Goal: Contribute content: Add original content to the website for others to see

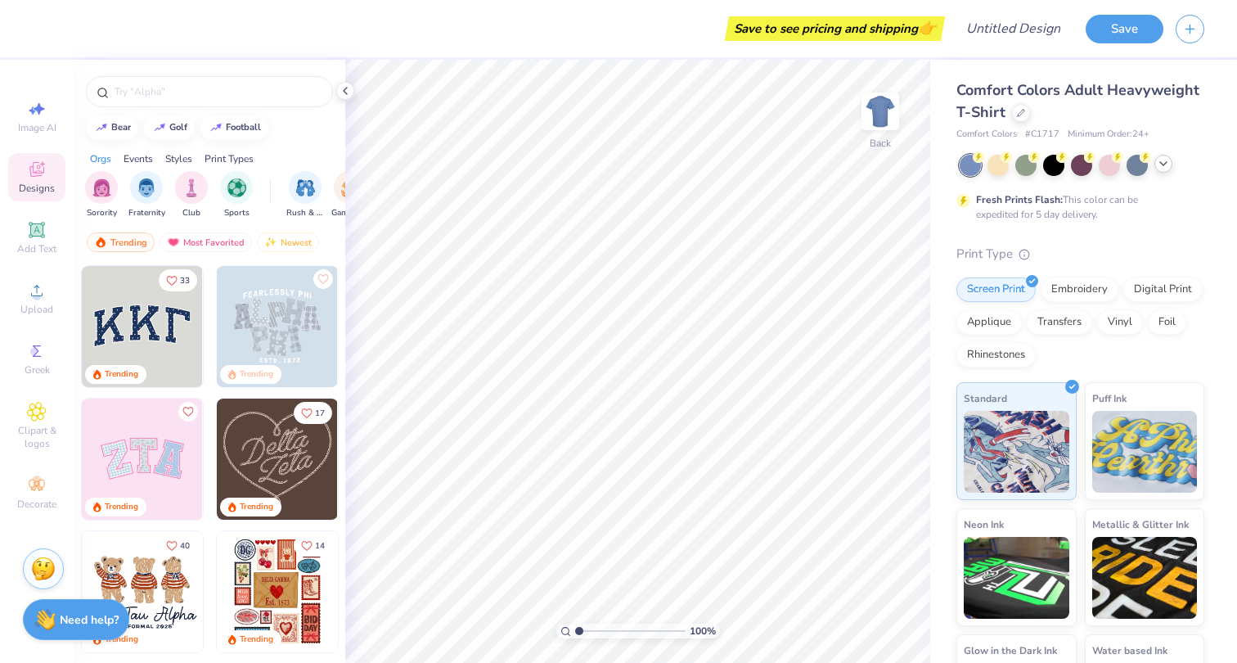
click at [1161, 167] on icon at bounding box center [1163, 163] width 13 height 13
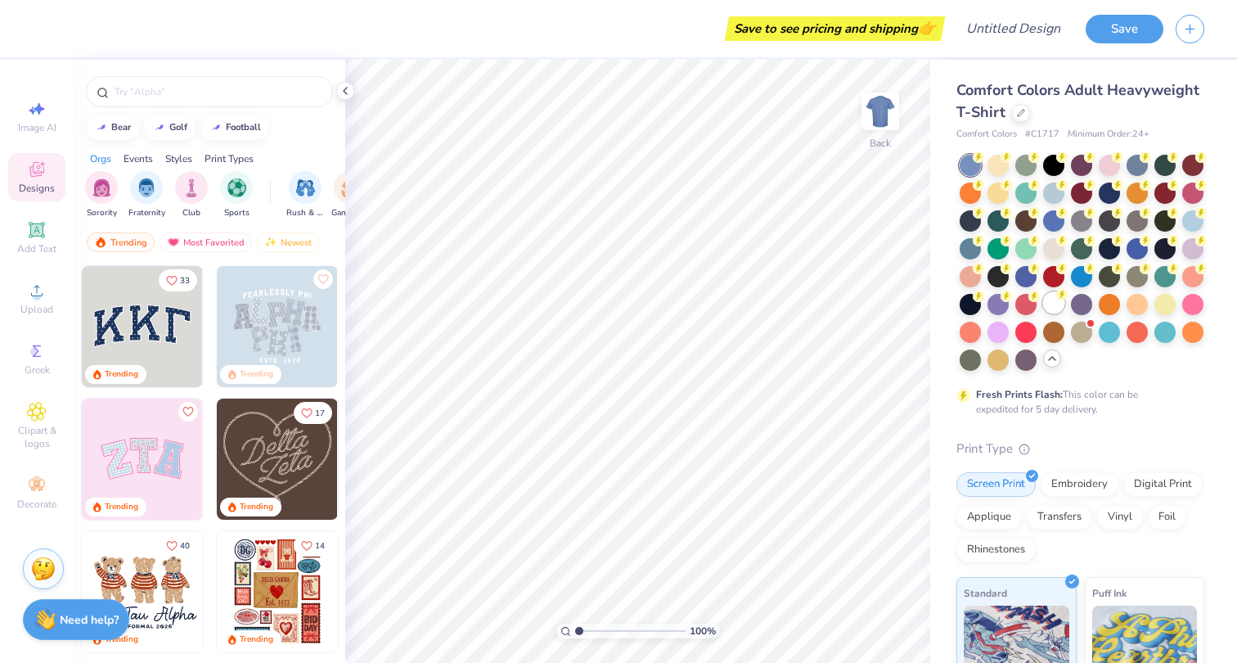
click at [1056, 293] on icon at bounding box center [1061, 294] width 11 height 11
click at [144, 189] on img "filter for Fraternity" at bounding box center [146, 186] width 18 height 19
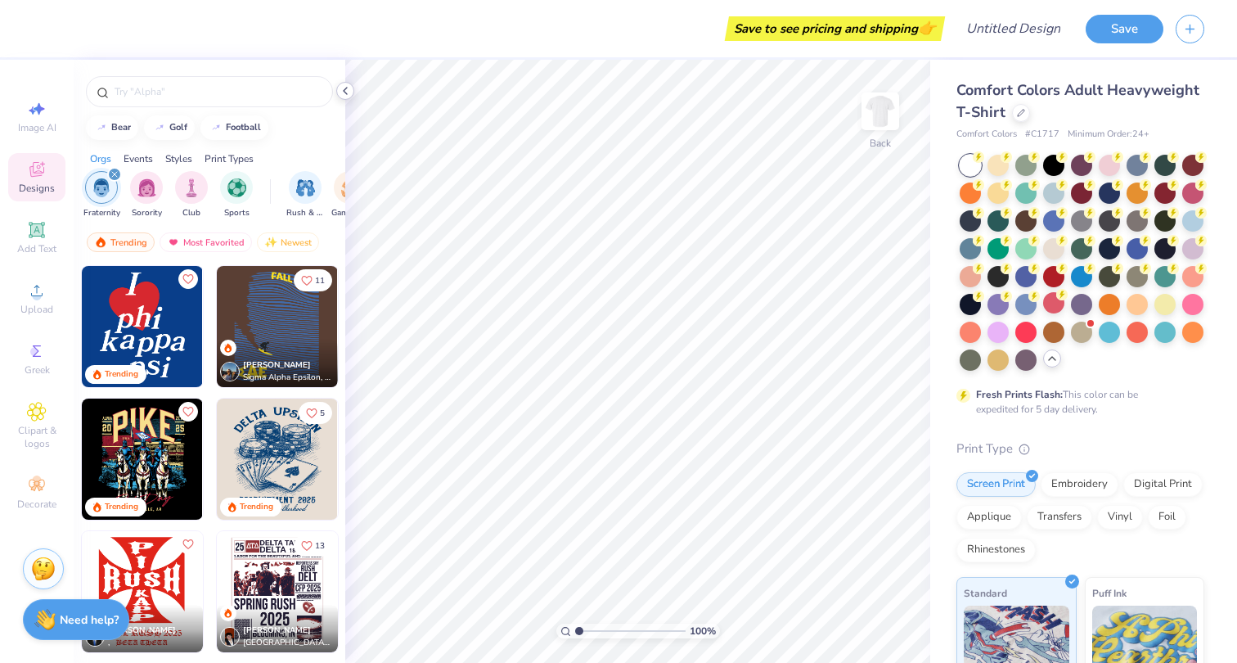
click at [346, 93] on polyline at bounding box center [345, 91] width 3 height 7
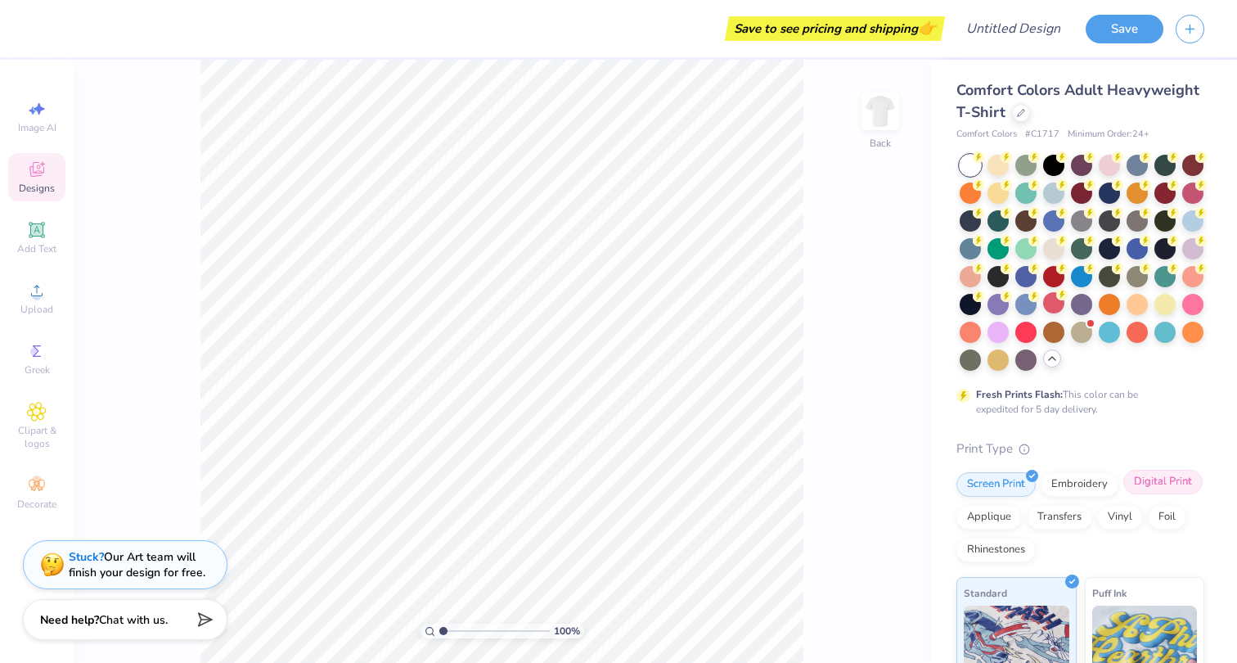
click at [1160, 483] on div "Digital Print" at bounding box center [1162, 481] width 79 height 25
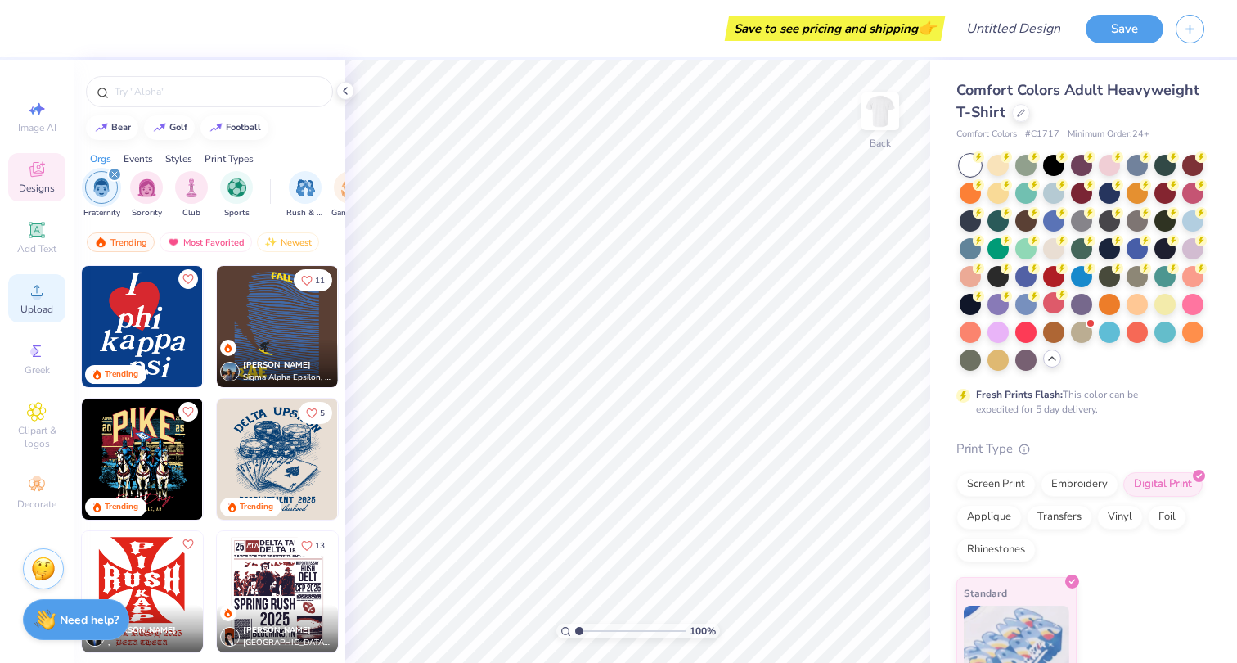
click at [26, 303] on div "Upload" at bounding box center [36, 298] width 57 height 48
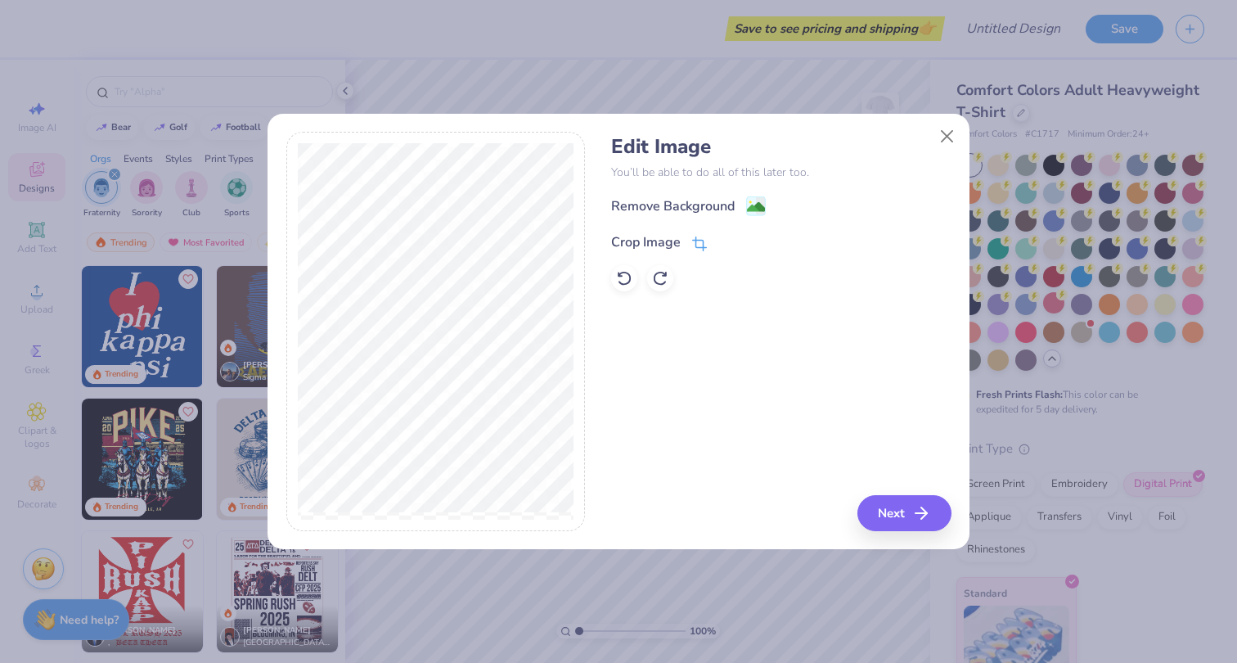
click at [700, 240] on icon at bounding box center [698, 245] width 11 height 11
click at [890, 518] on div "Edit Image You’ll be able to do all of this later too. Remove Background Crop I…" at bounding box center [780, 331] width 339 height 399
click at [727, 240] on icon at bounding box center [727, 241] width 10 height 10
click at [880, 507] on button "Next" at bounding box center [907, 513] width 94 height 36
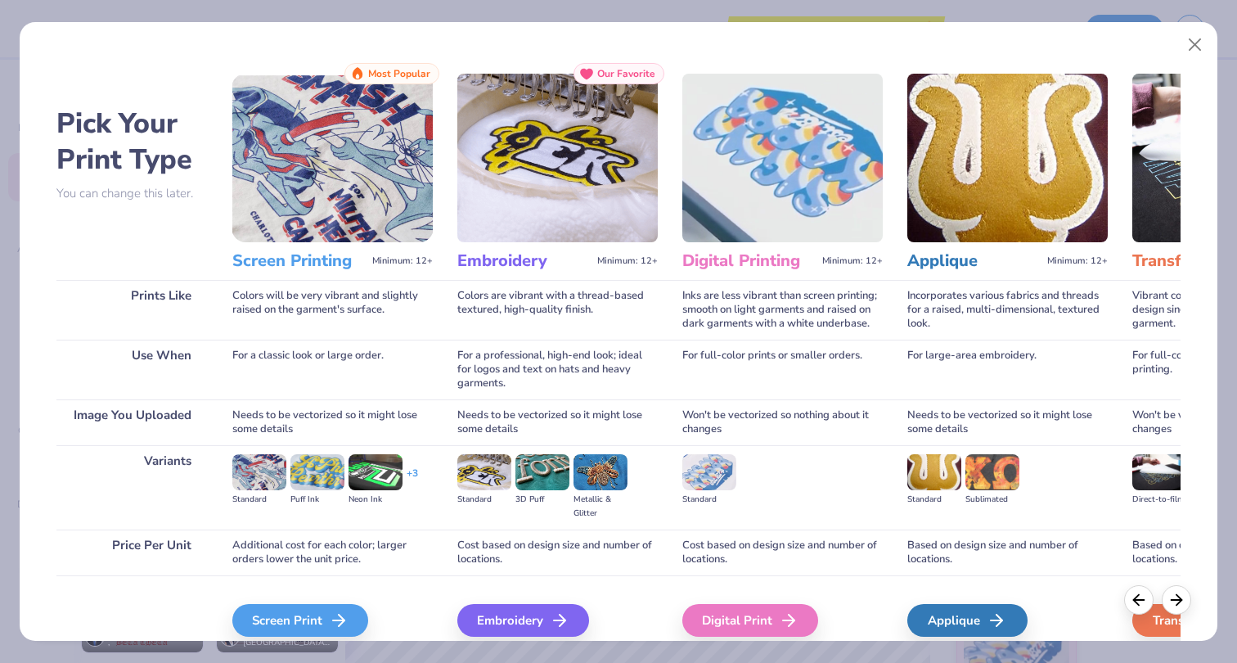
click at [720, 263] on h3 "Digital Printing" at bounding box center [748, 260] width 133 height 21
click at [1197, 43] on button "Close" at bounding box center [1194, 44] width 31 height 31
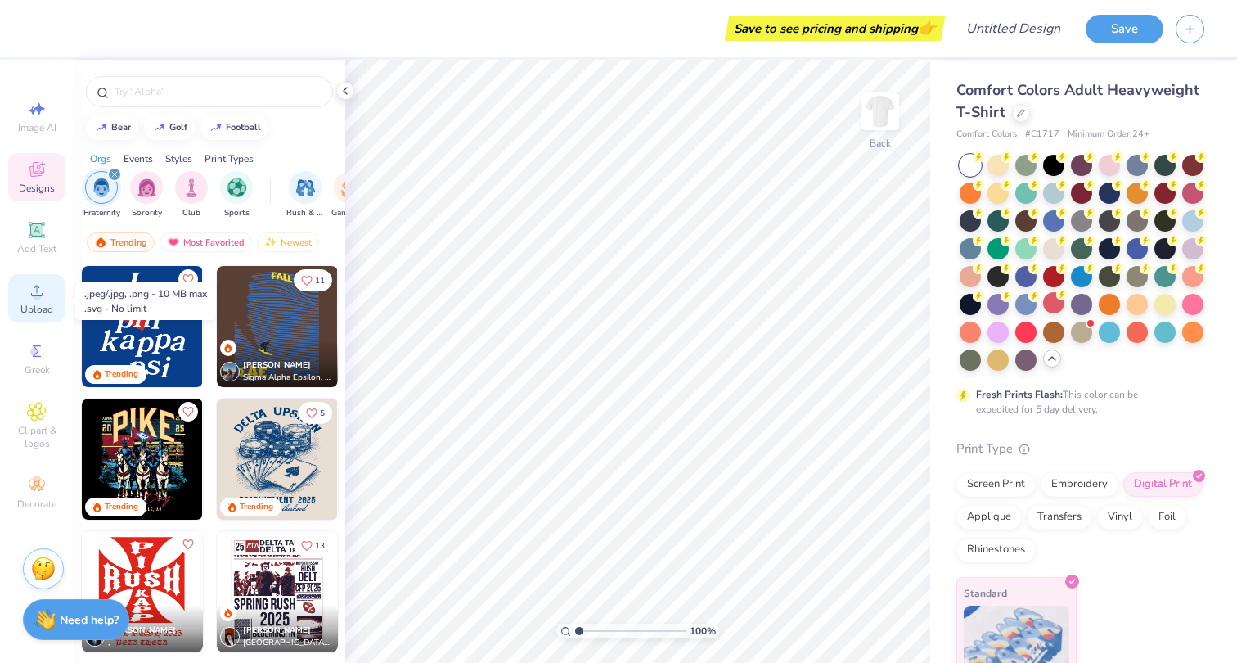
click at [37, 296] on icon at bounding box center [36, 290] width 11 height 11
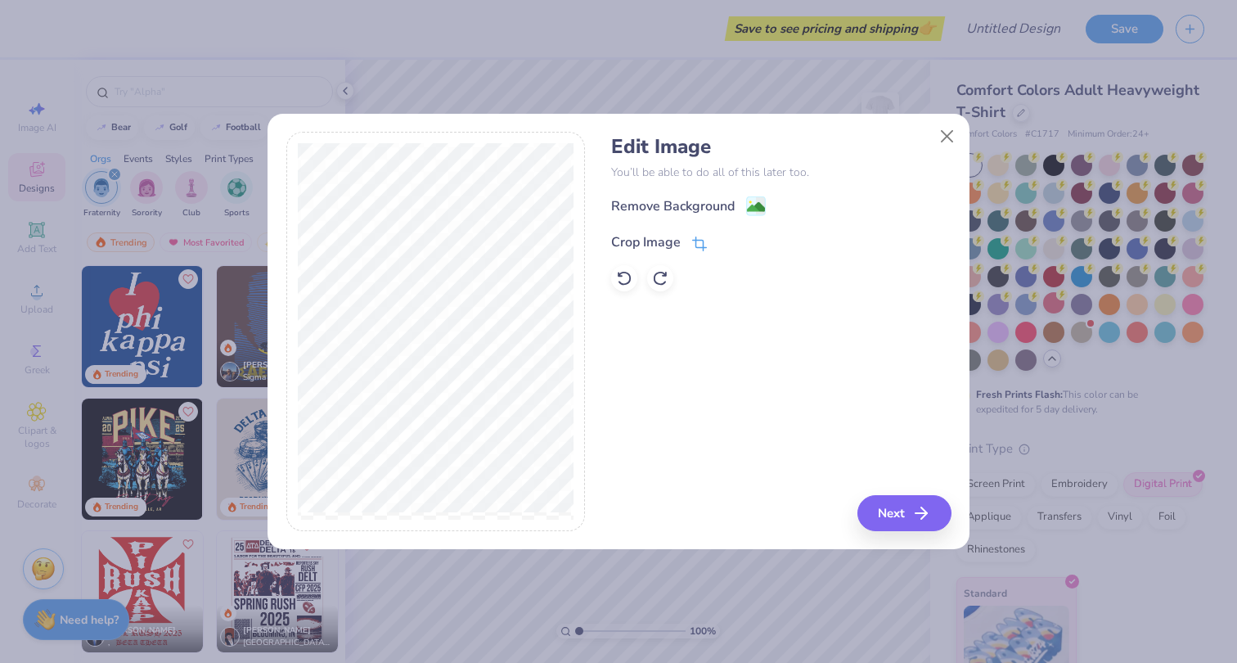
click at [690, 244] on div "Crop Image" at bounding box center [659, 242] width 96 height 20
click at [724, 242] on polyline at bounding box center [727, 240] width 7 height 5
click at [871, 522] on button "Next" at bounding box center [907, 513] width 94 height 36
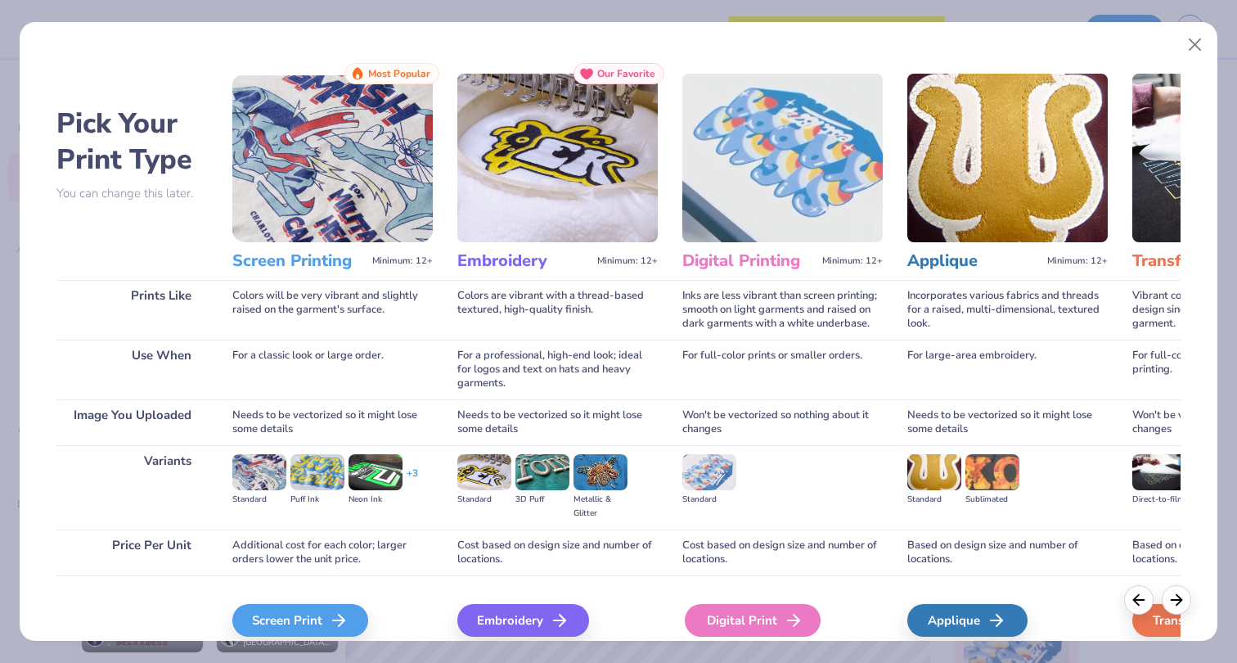
click at [721, 630] on div "Digital Print" at bounding box center [753, 620] width 136 height 33
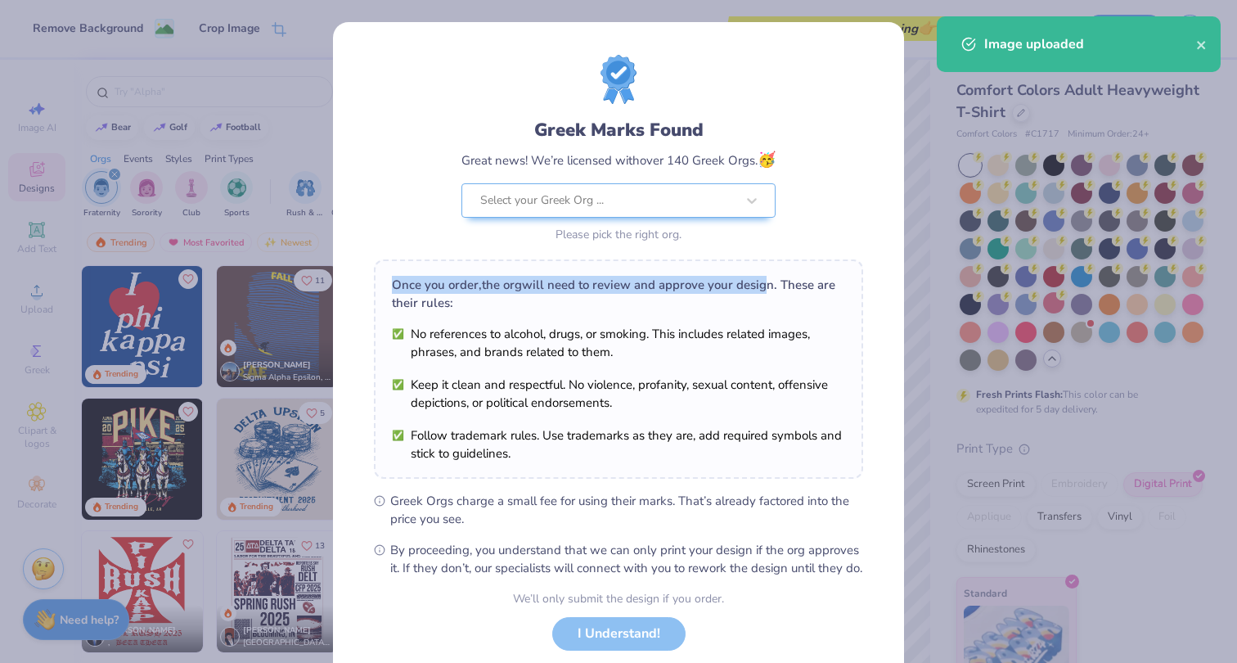
click at [750, 253] on div "Greek Marks Found Great news! We’re licensed with over 140 Greek Orgs. 🥳 Select…" at bounding box center [618, 316] width 489 height 522
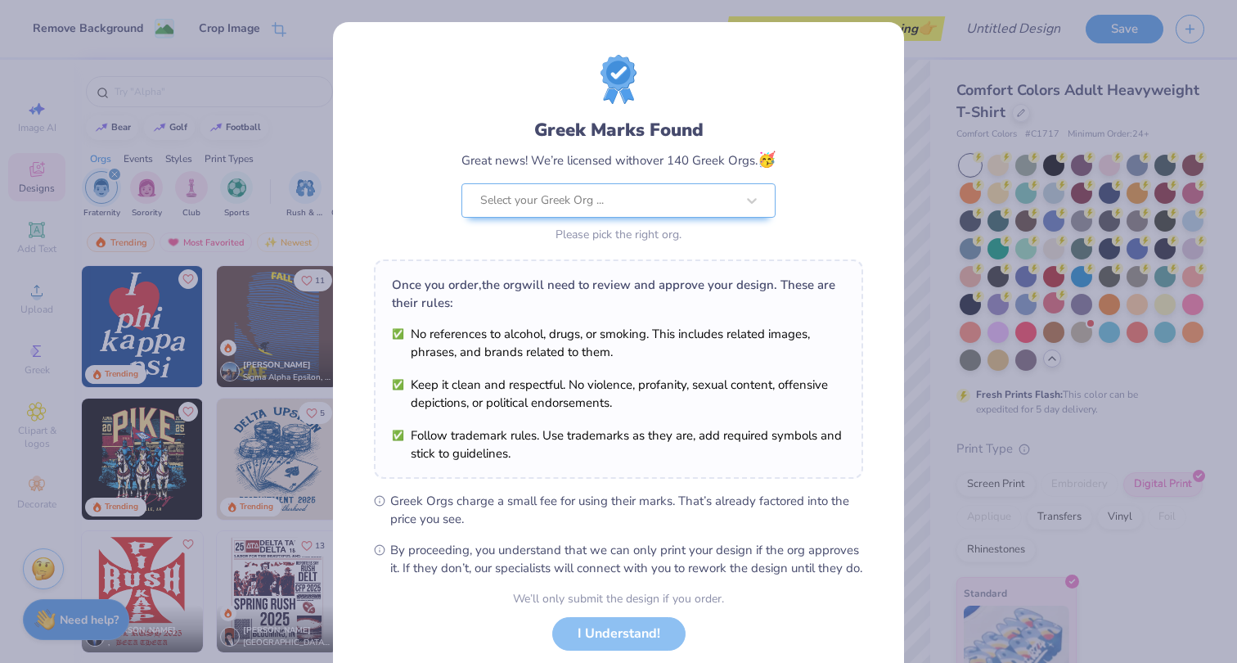
click at [613, 648] on div "We’ll only submit the design if you order. I Understand! No Greek marks in your…" at bounding box center [618, 641] width 211 height 103
click at [611, 641] on div "We’ll only submit the design if you order. I Understand! No Greek marks in your…" at bounding box center [618, 641] width 211 height 103
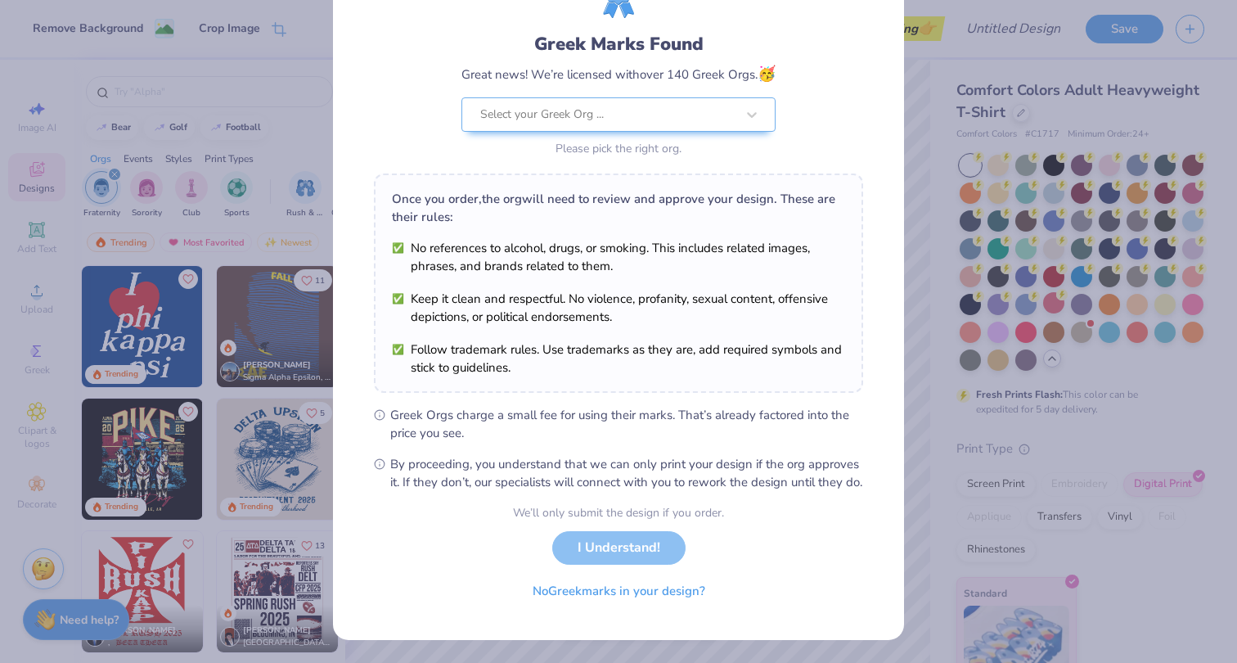
scroll to position [104, 0]
click at [587, 591] on button "No Greek marks in your design?" at bounding box center [619, 587] width 200 height 34
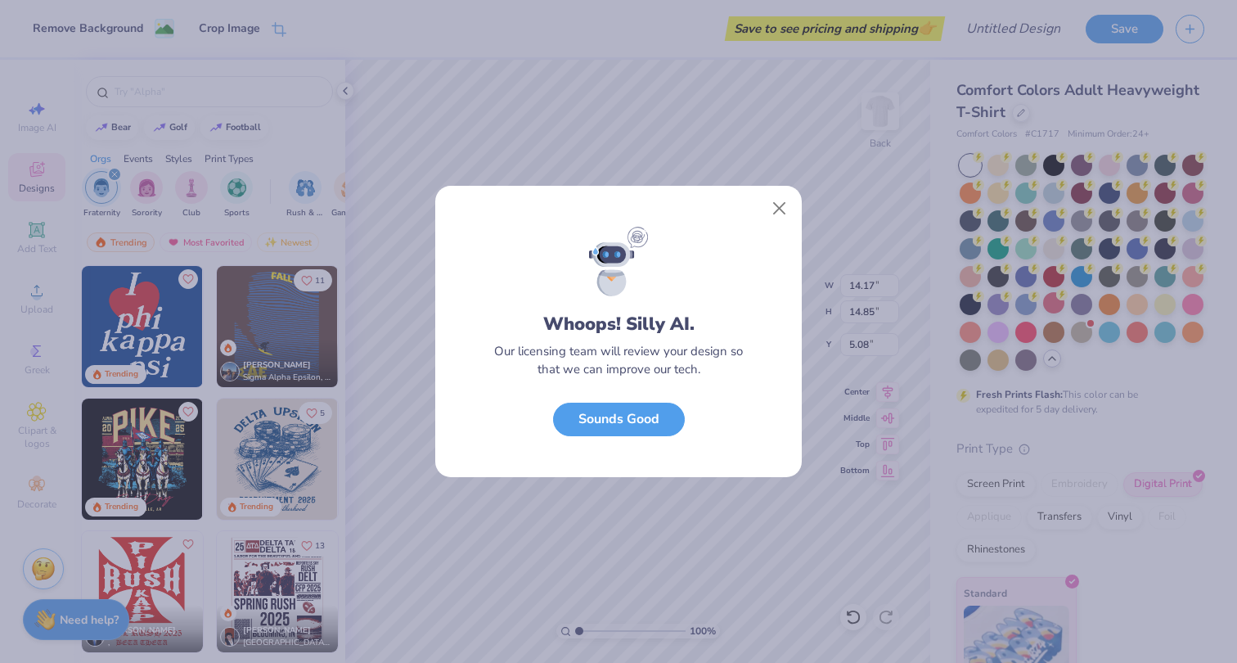
scroll to position [0, 0]
click at [644, 420] on button "Sounds Good" at bounding box center [619, 415] width 132 height 34
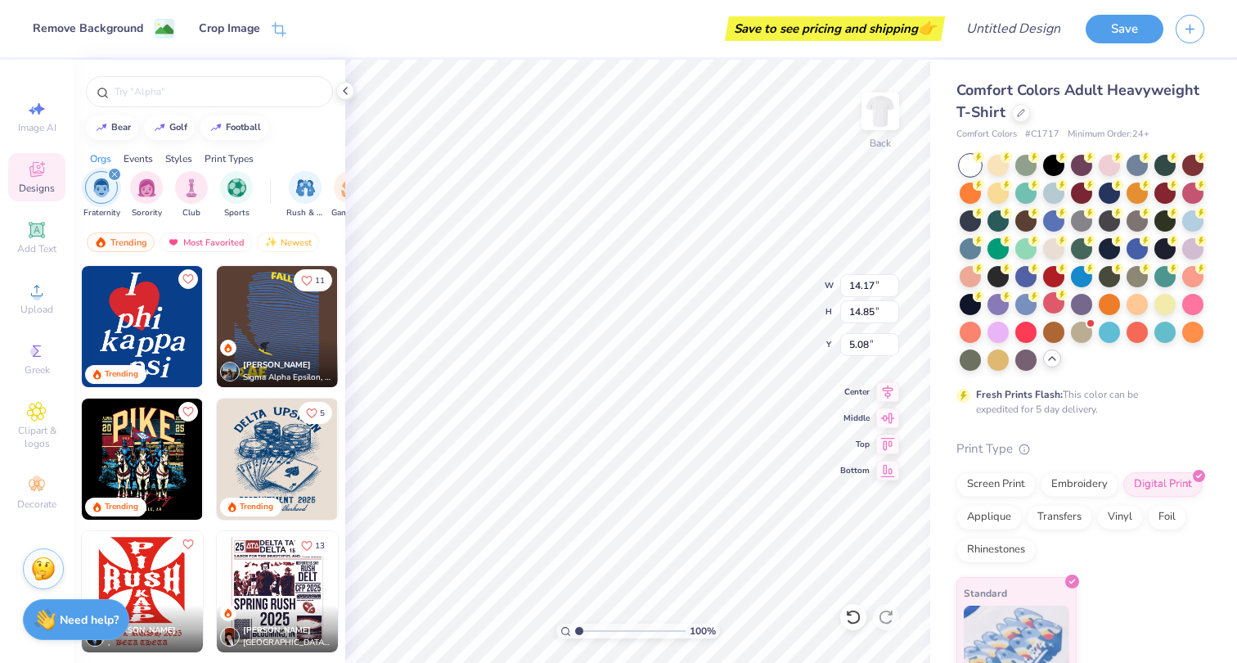
type input "3.33"
type input "3.48"
type input "3.00"
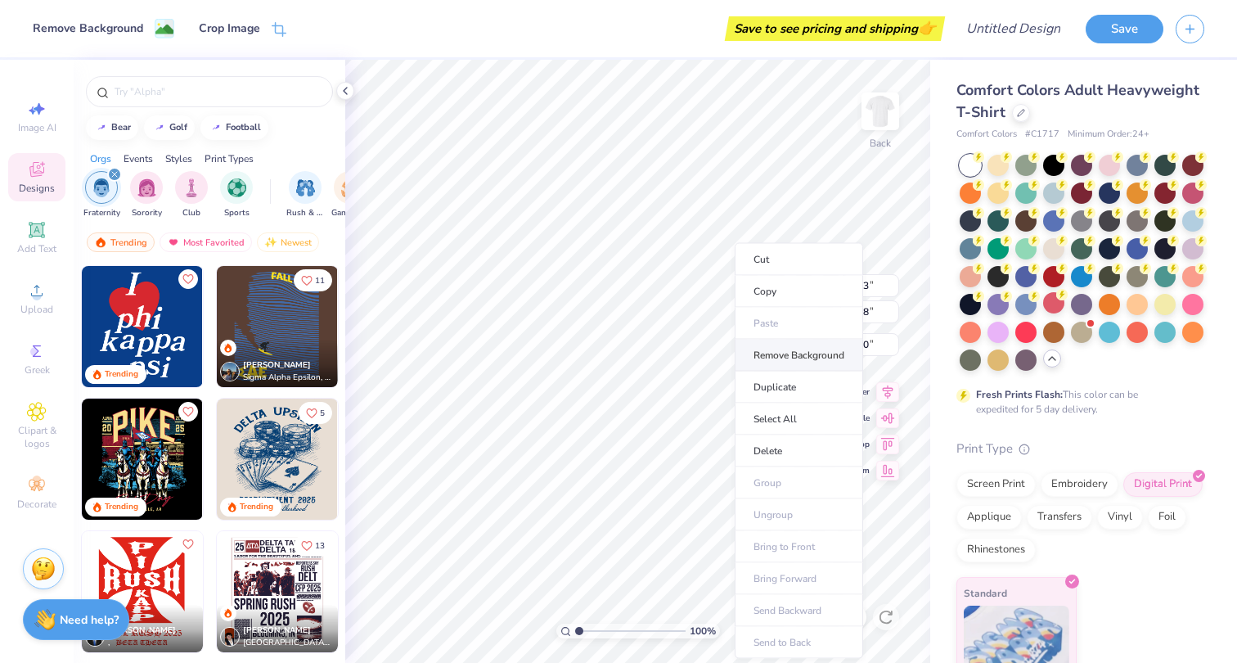
click at [768, 357] on li "Remove Background" at bounding box center [798, 355] width 128 height 32
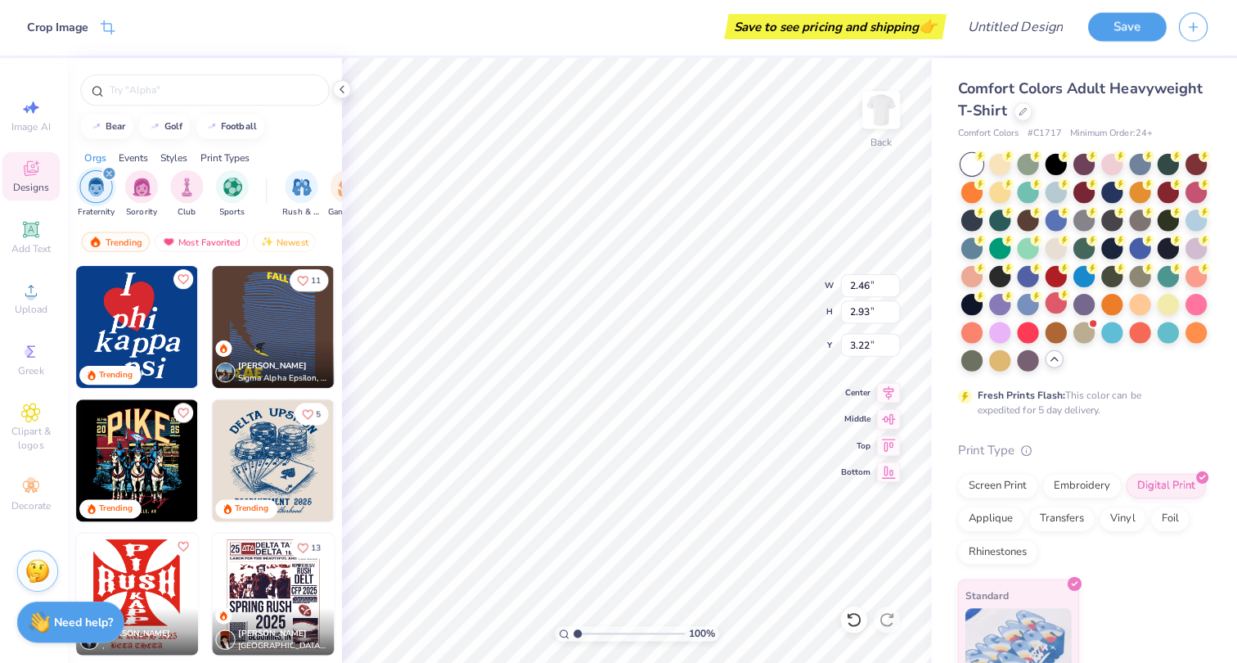
type input "3.24"
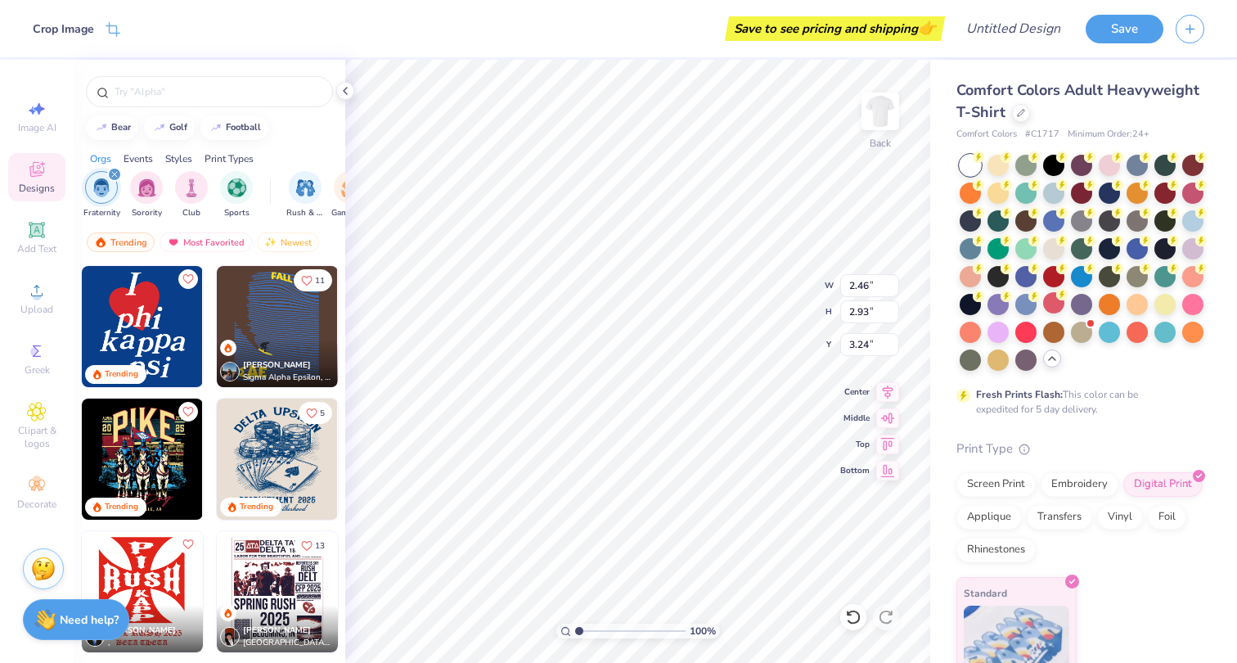
type input "3.00"
type input "3.01"
type input "3.60"
click at [889, 110] on img at bounding box center [879, 111] width 65 height 65
click at [30, 309] on span "Upload" at bounding box center [36, 309] width 33 height 13
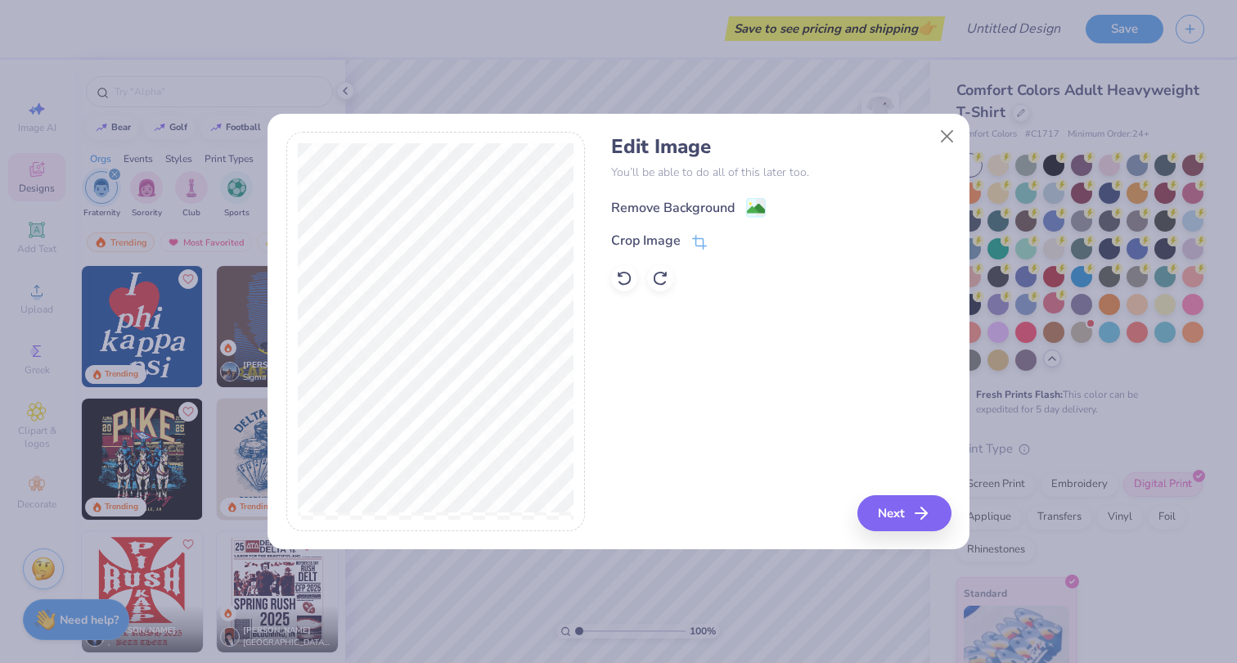
click at [689, 207] on div "Remove Background" at bounding box center [673, 208] width 124 height 20
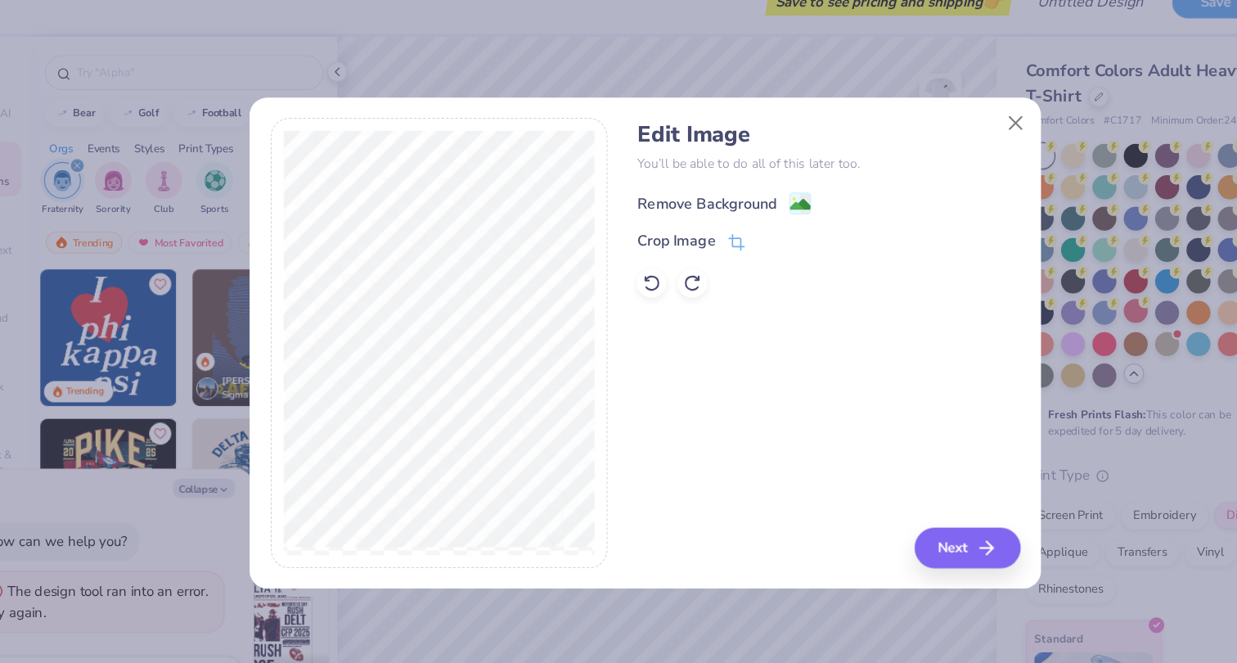
click at [685, 209] on div "Remove Background" at bounding box center [673, 208] width 124 height 20
click at [738, 211] on div "Remove Background Crop Image" at bounding box center [780, 243] width 339 height 96
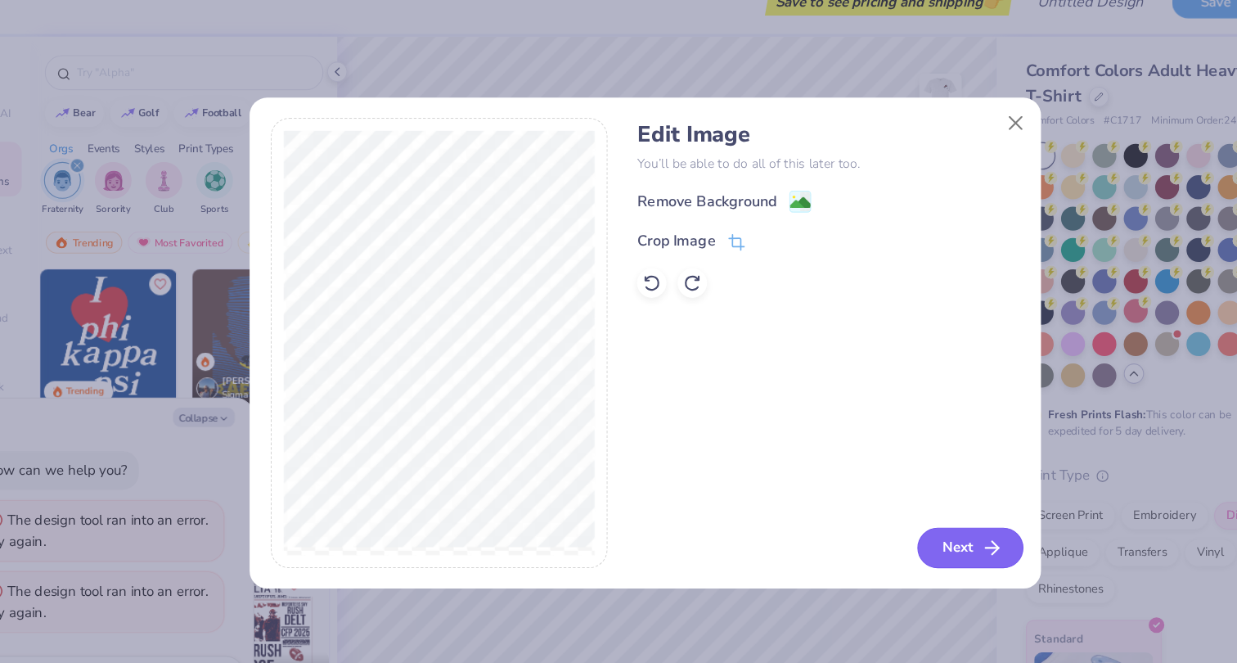
click at [887, 514] on button "Next" at bounding box center [907, 513] width 94 height 36
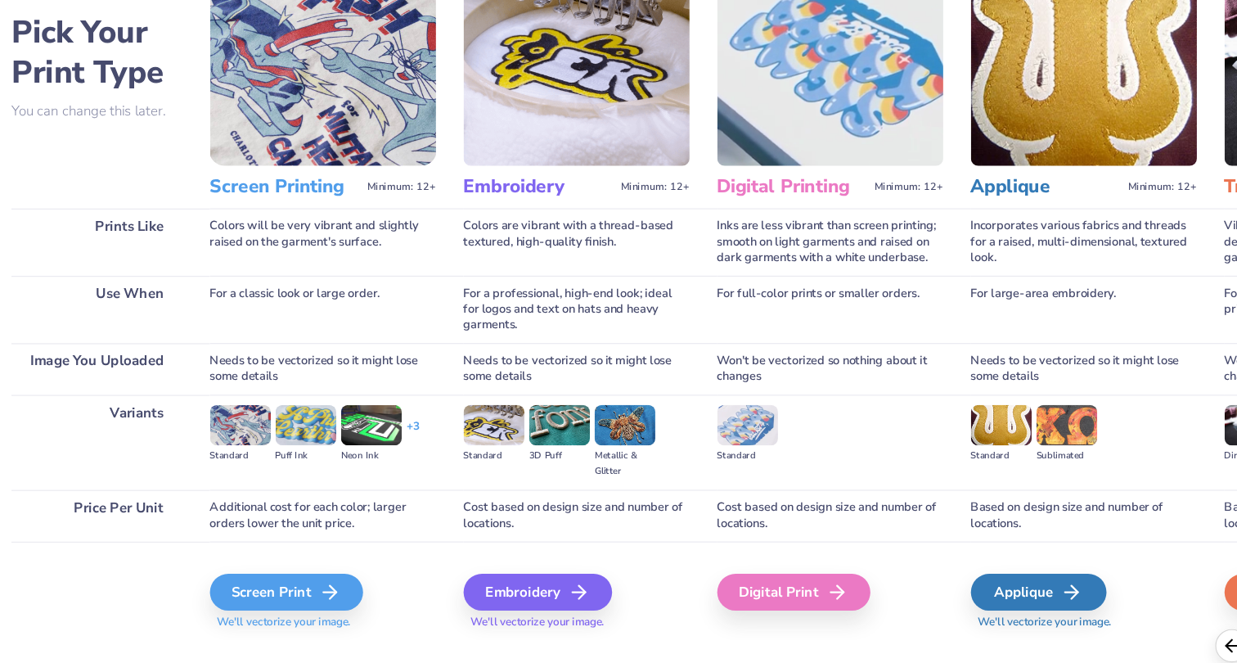
scroll to position [72, 0]
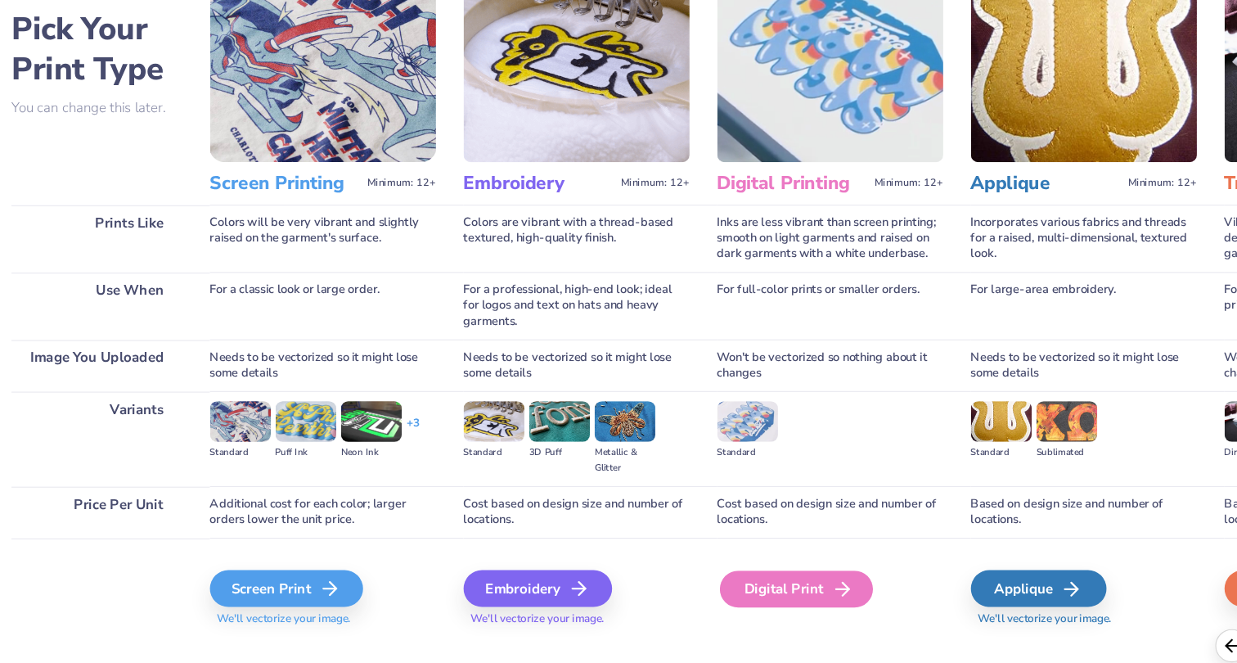
click at [751, 549] on div "Digital Print" at bounding box center [753, 548] width 136 height 33
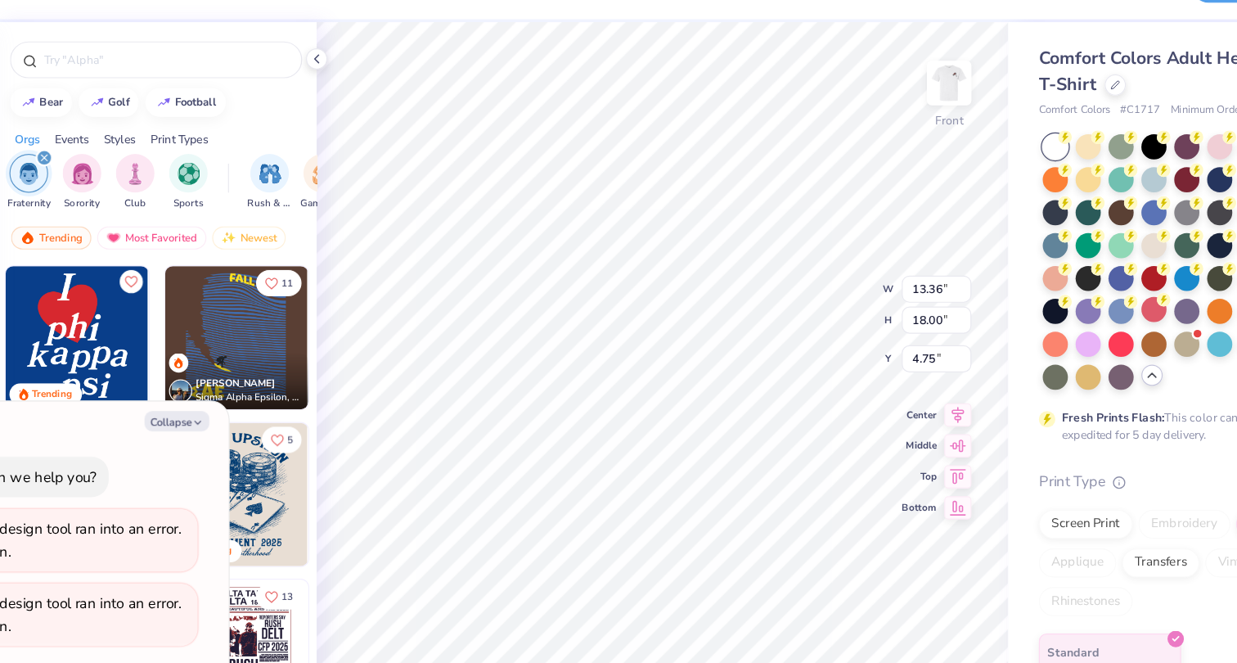
type textarea "x"
type input "3.00"
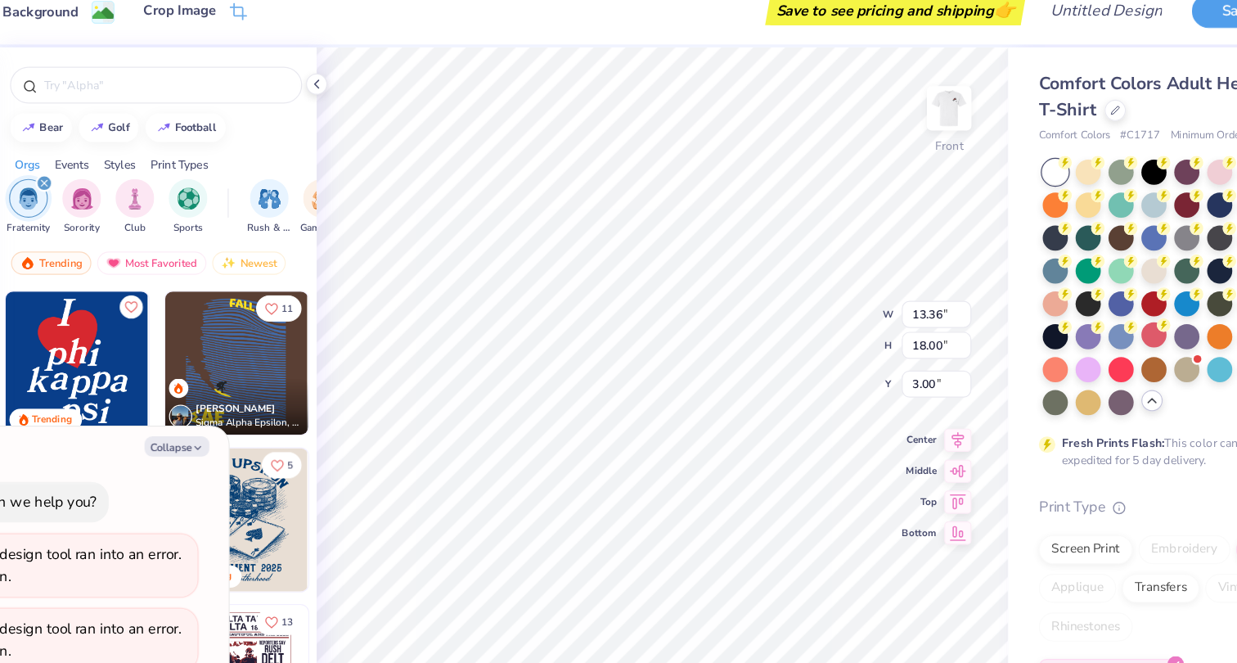
click at [155, 25] on image at bounding box center [164, 31] width 18 height 18
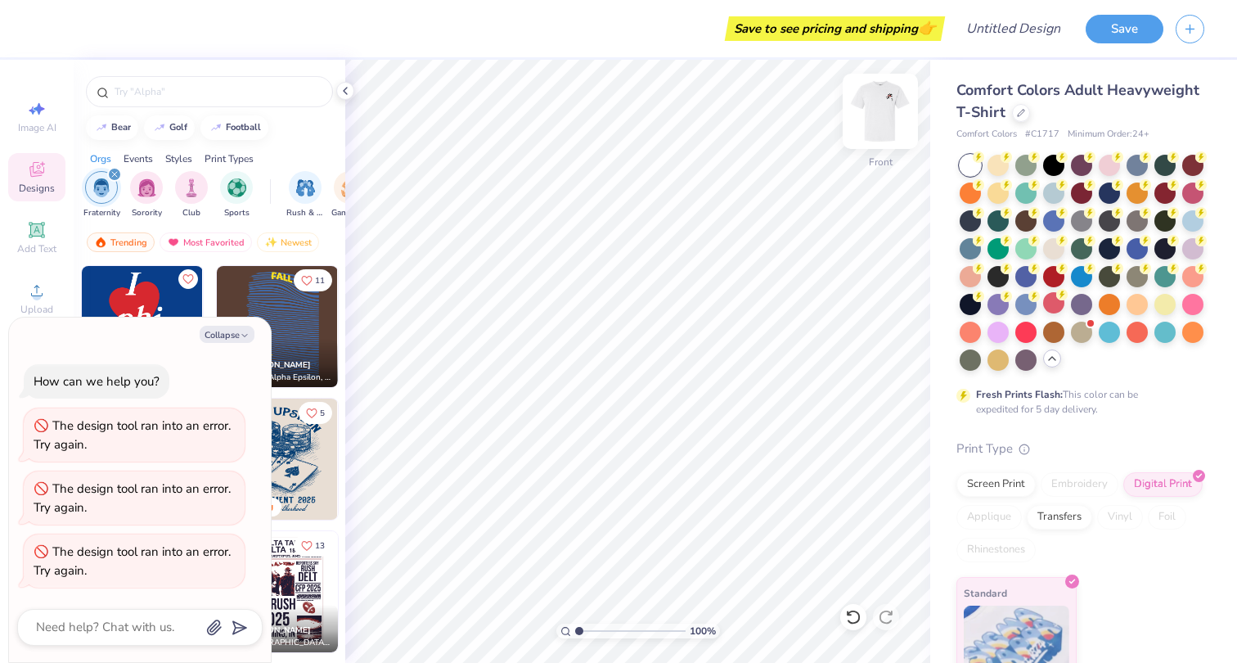
click at [883, 122] on img at bounding box center [879, 111] width 65 height 65
click at [882, 134] on img at bounding box center [879, 111] width 65 height 65
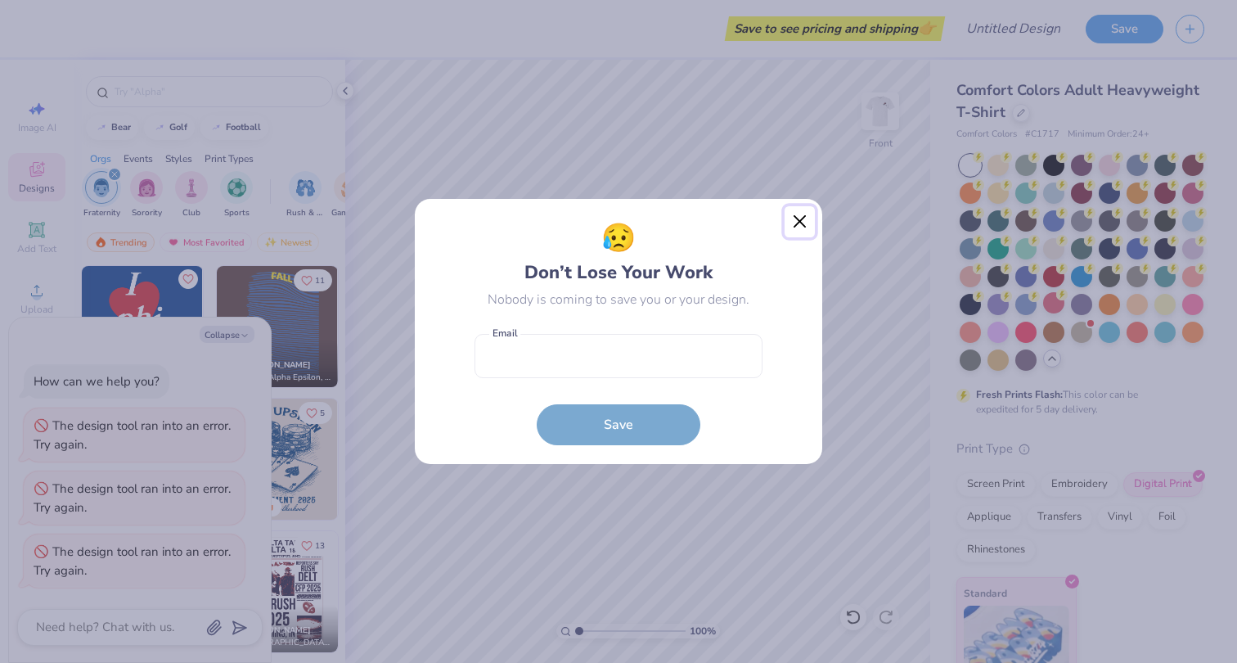
click at [794, 221] on button "Close" at bounding box center [799, 221] width 31 height 31
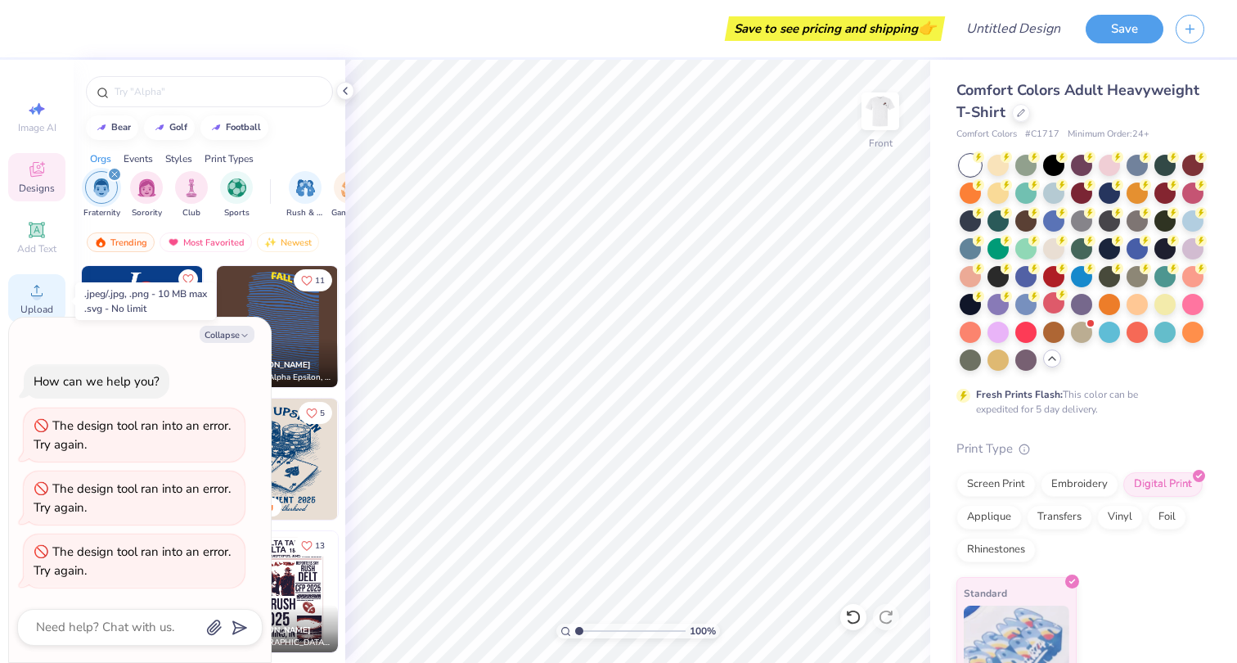
click at [38, 304] on div "Upload" at bounding box center [36, 298] width 57 height 48
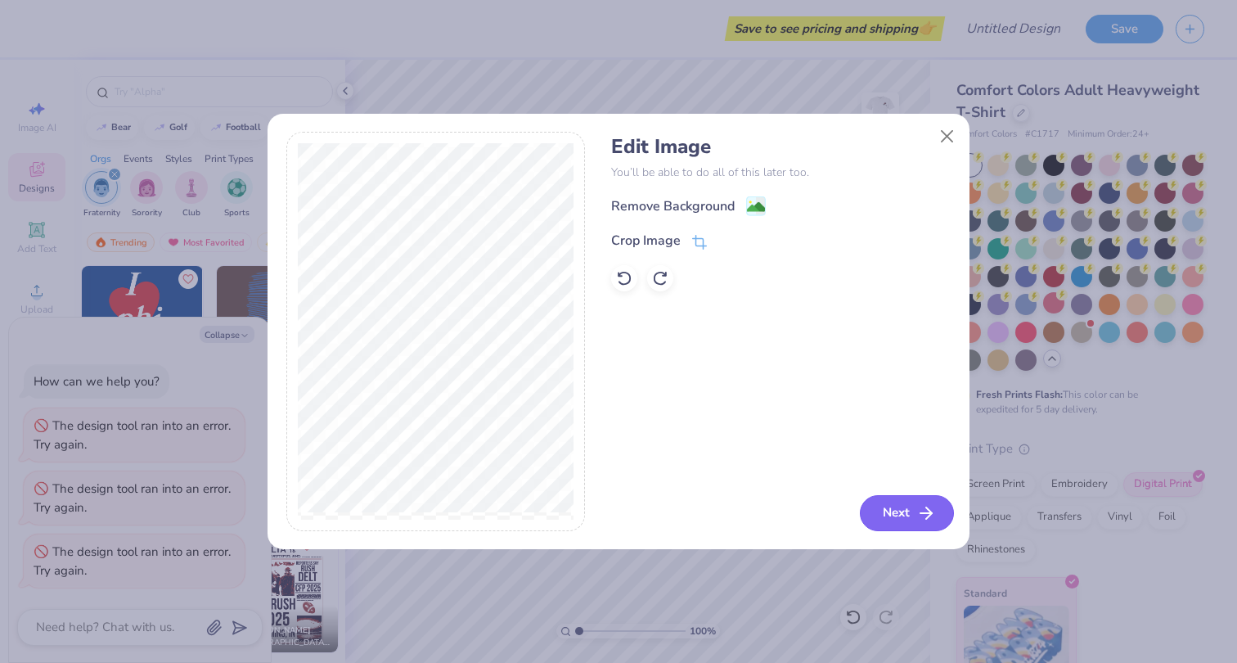
click at [893, 512] on button "Next" at bounding box center [907, 513] width 94 height 36
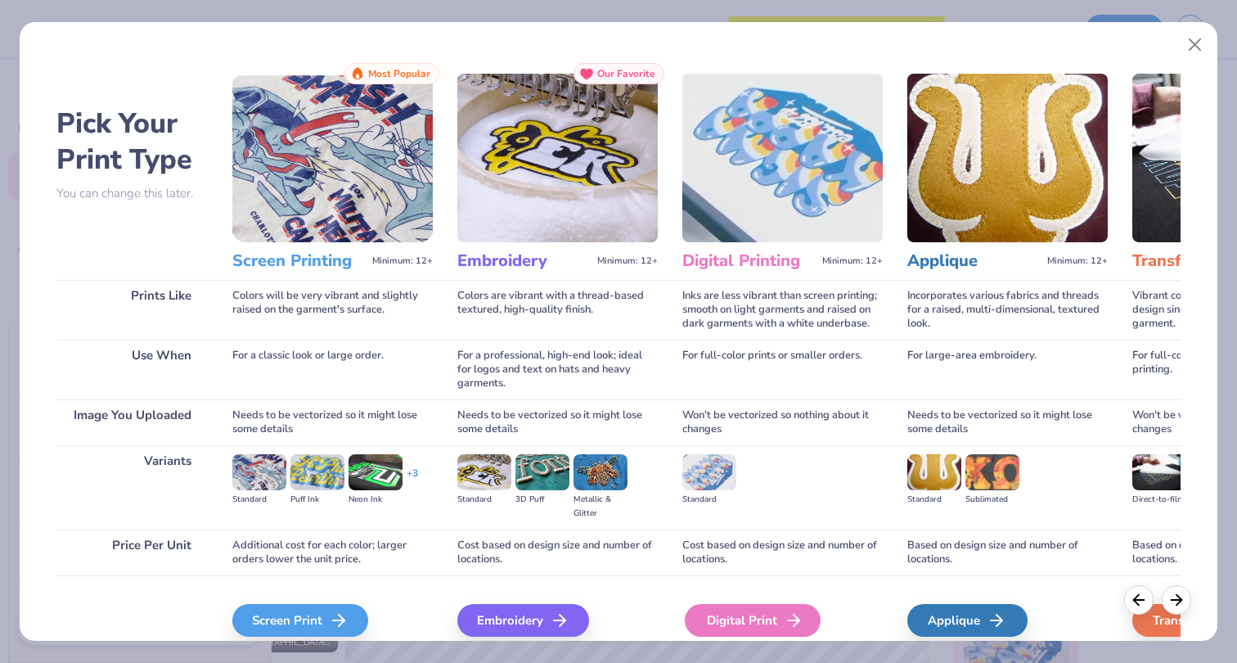
click at [726, 628] on div "Digital Print" at bounding box center [753, 620] width 136 height 33
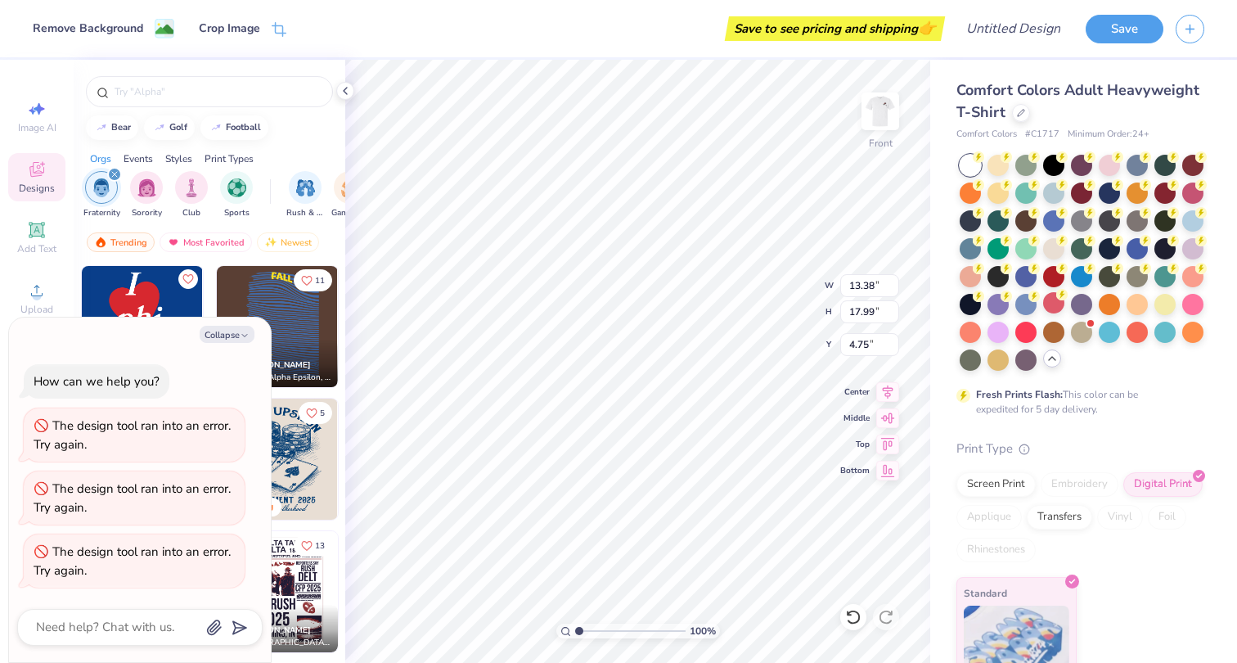
type textarea "x"
type input "3.00"
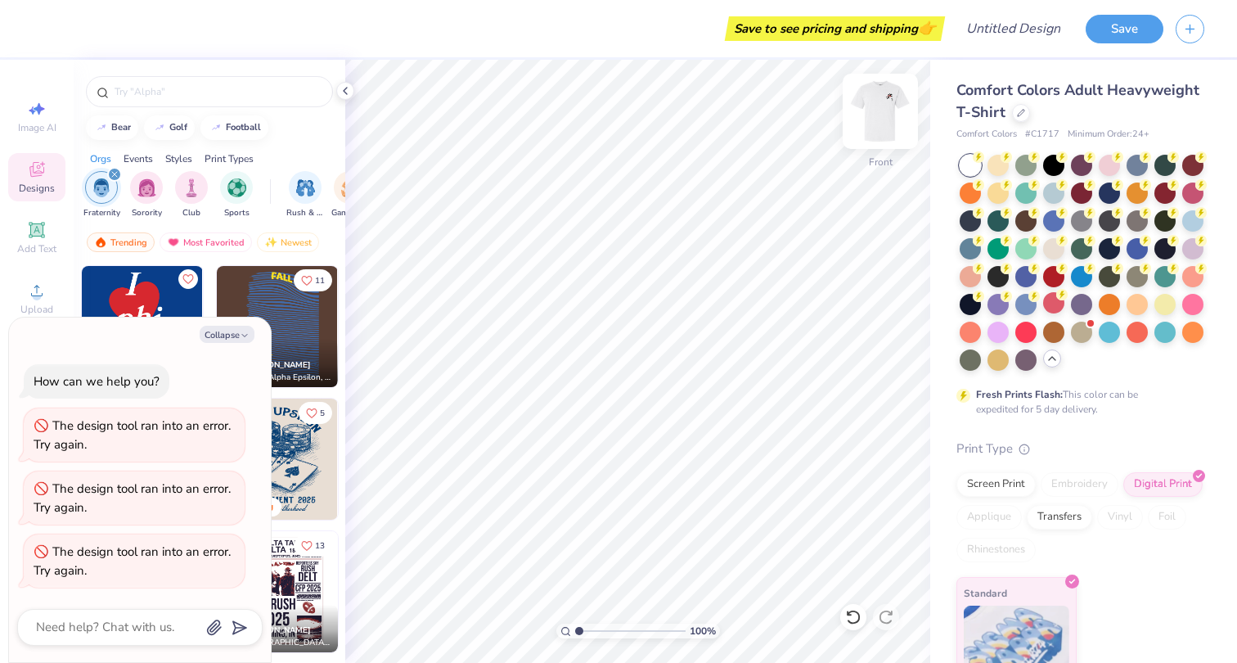
click at [876, 116] on img at bounding box center [879, 111] width 65 height 65
type textarea "x"
type input "1.26"
type textarea "x"
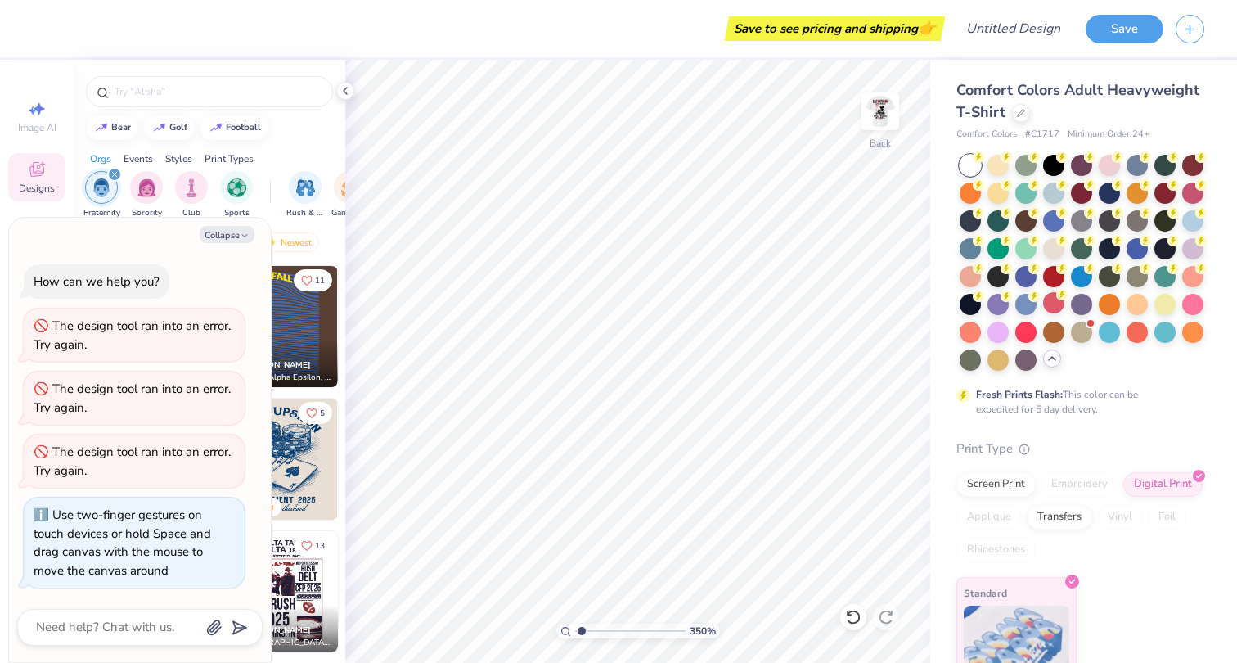
type input "1"
drag, startPoint x: 582, startPoint y: 629, endPoint x: 539, endPoint y: 620, distance: 43.5
click at [575, 623] on input "range" at bounding box center [630, 630] width 110 height 15
click at [1125, 36] on button "Save" at bounding box center [1124, 26] width 78 height 29
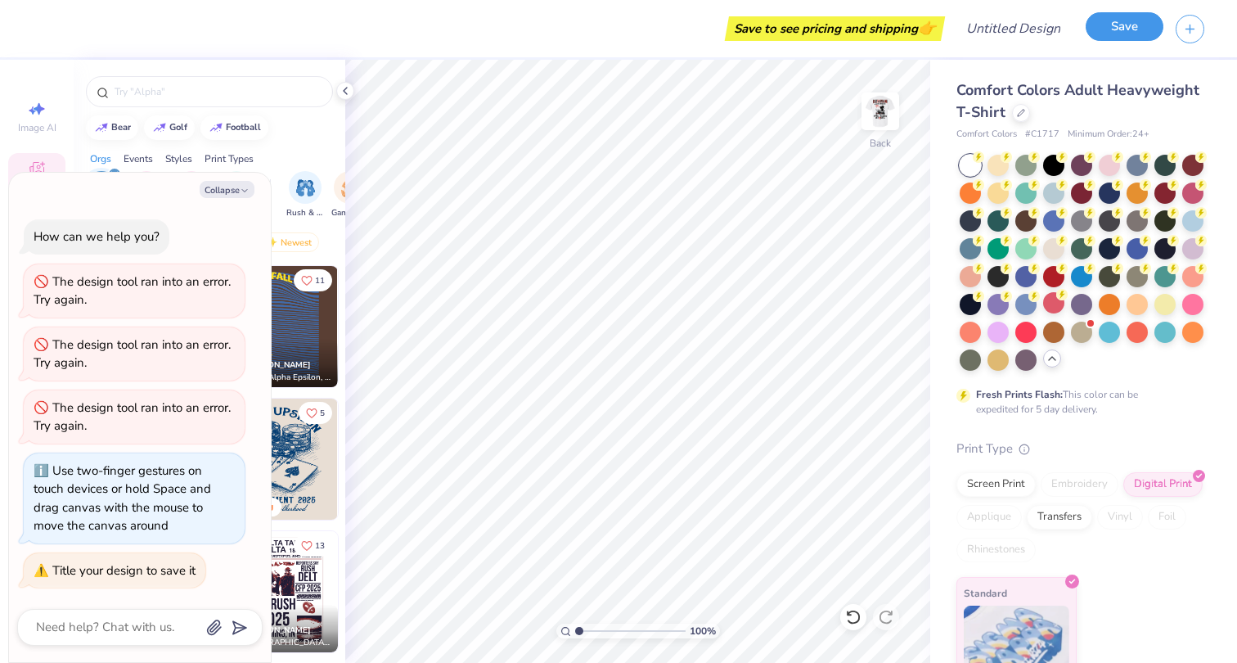
click at [1129, 30] on button "Save" at bounding box center [1124, 26] width 78 height 29
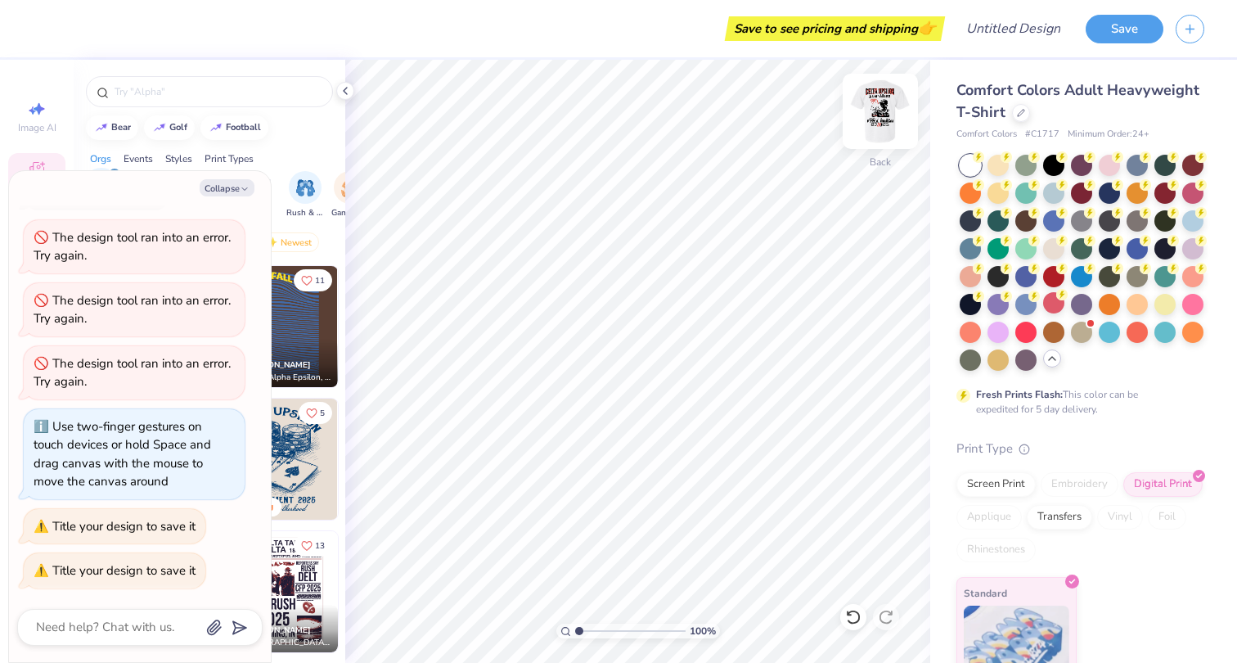
click at [886, 119] on img at bounding box center [879, 111] width 65 height 65
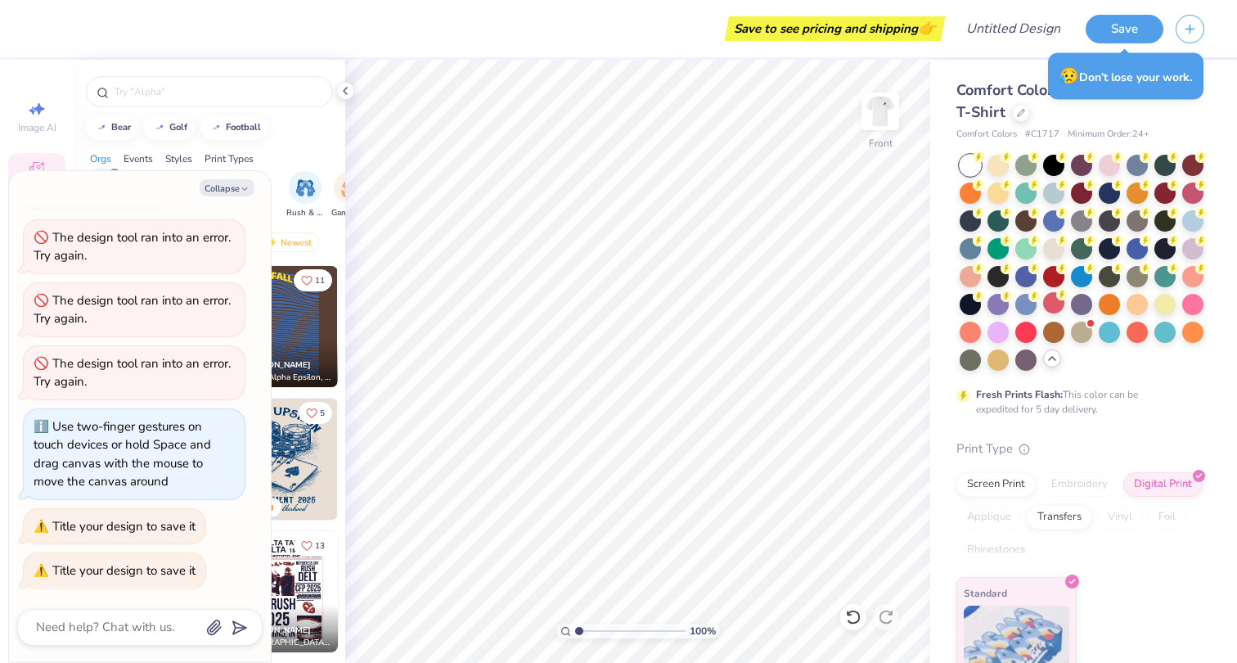
type textarea "x"
